Goal: Information Seeking & Learning: Find specific fact

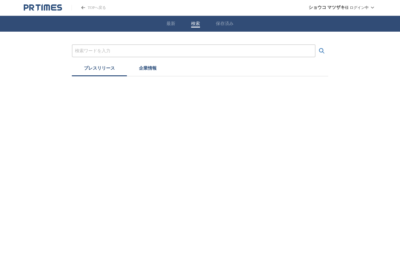
click at [196, 23] on button "検索" at bounding box center [195, 24] width 9 height 6
click at [197, 52] on input "プレスリリースおよび企業を検索する" at bounding box center [193, 50] width 237 height 7
click at [316, 45] on button "検索する" at bounding box center [322, 51] width 13 height 13
click at [129, 46] on div "城崎温泉" at bounding box center [194, 50] width 244 height 13
click at [128, 48] on input "城崎温泉" at bounding box center [193, 50] width 237 height 7
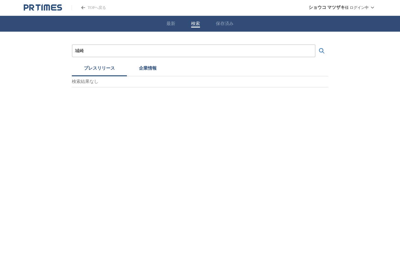
type input "城崎"
click at [316, 45] on button "検索する" at bounding box center [322, 51] width 13 height 13
click at [79, 67] on button "プレスリリース" at bounding box center [99, 69] width 55 height 14
click at [102, 72] on button "プレスリリース" at bounding box center [99, 69] width 55 height 14
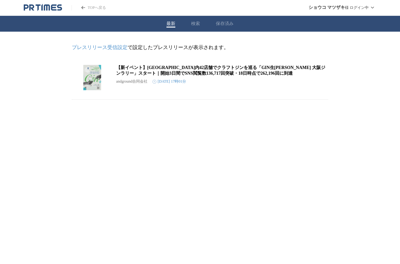
click at [173, 25] on button "最新" at bounding box center [171, 24] width 9 height 6
click at [40, 9] on icon "PR TIMESのトップページはこちら" at bounding box center [43, 8] width 38 height 8
